Goal: Task Accomplishment & Management: Manage account settings

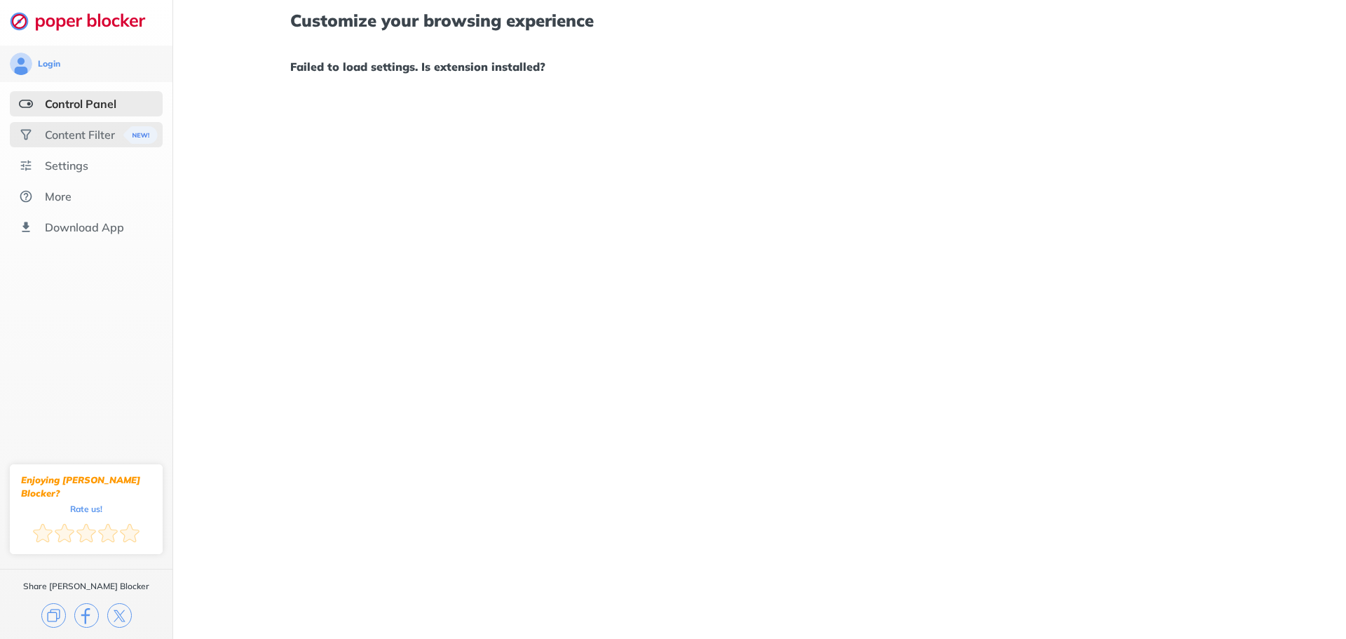
click at [46, 126] on div "Content Filter" at bounding box center [86, 134] width 153 height 25
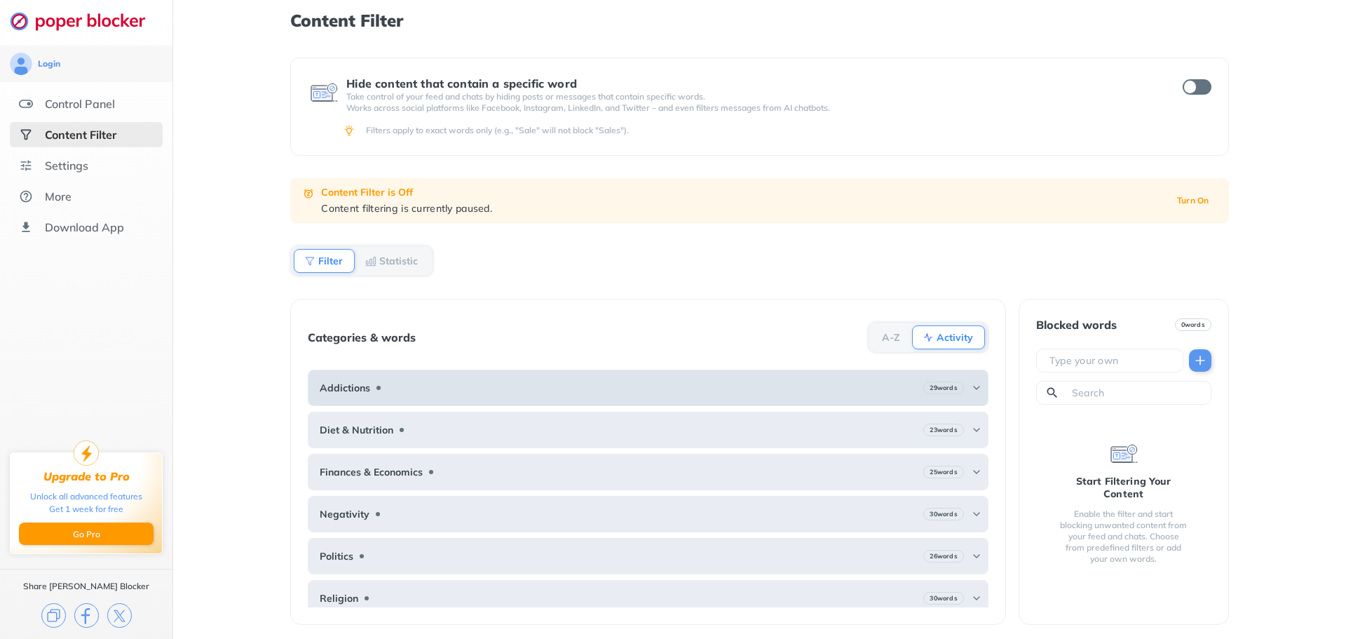
click at [421, 395] on div "Addictions 29 words" at bounding box center [648, 387] width 680 height 36
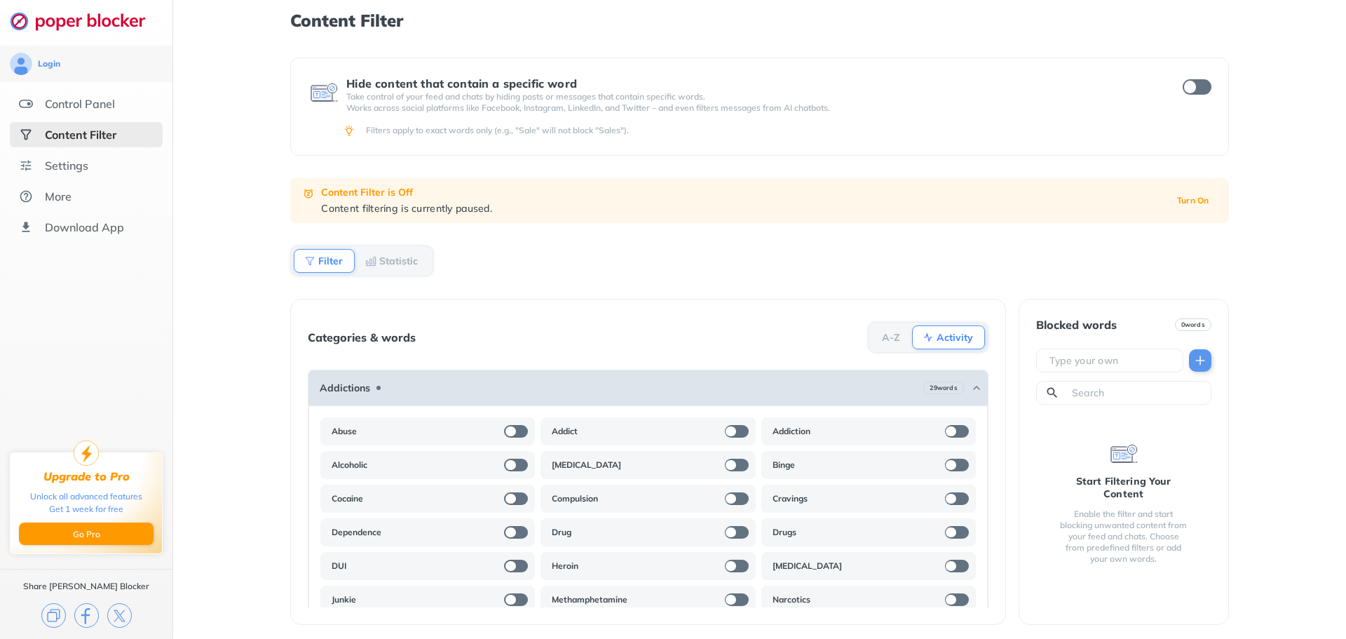
click at [416, 393] on div "Addictions 29 words" at bounding box center [648, 387] width 680 height 36
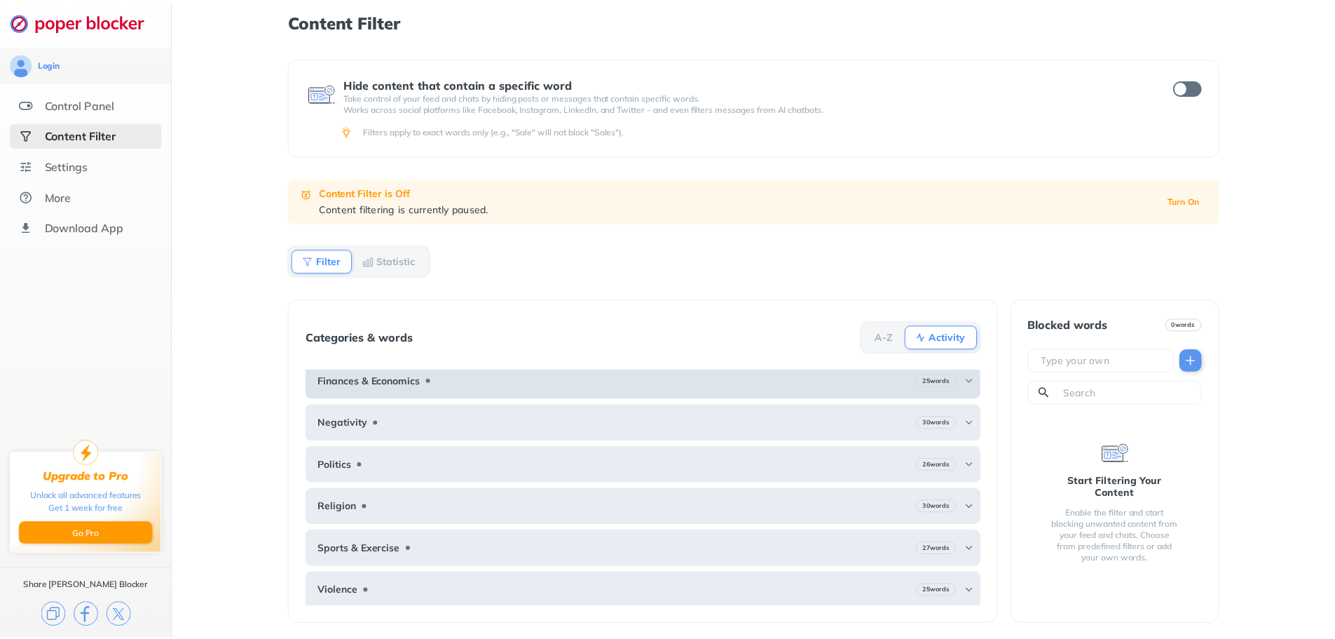
scroll to position [93, 0]
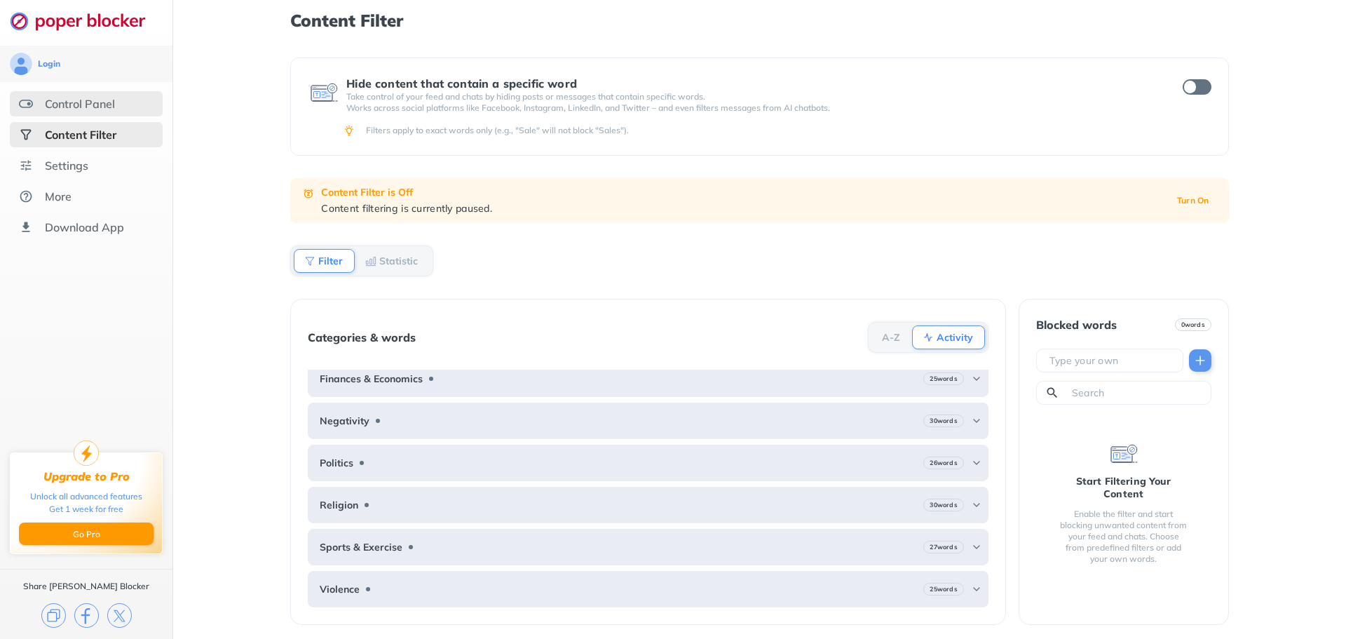
click at [97, 108] on div "Control Panel" at bounding box center [80, 104] width 70 height 14
